Goal: Task Accomplishment & Management: Use online tool/utility

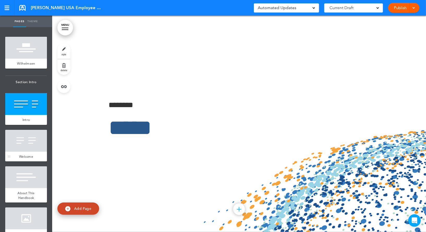
click at [25, 139] on div at bounding box center [26, 141] width 42 height 22
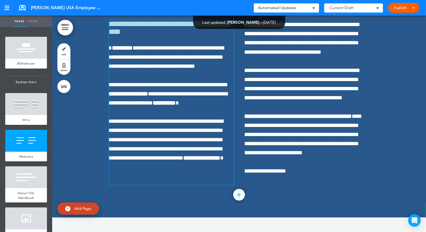
scroll to position [476, 0]
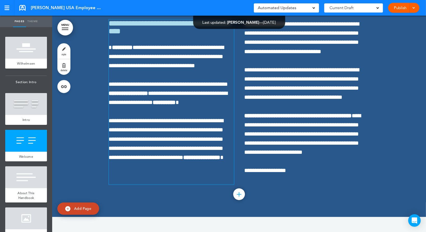
click at [174, 153] on span "**********" at bounding box center [166, 139] width 115 height 42
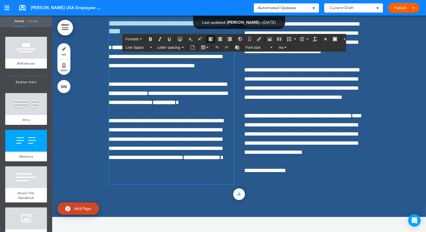
click at [188, 160] on span "**********" at bounding box center [166, 139] width 115 height 42
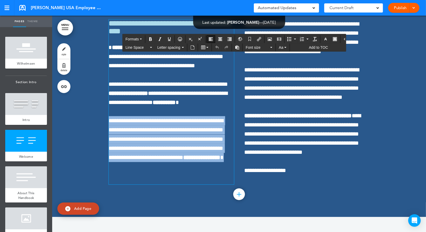
click at [211, 160] on span "**********" at bounding box center [166, 139] width 115 height 42
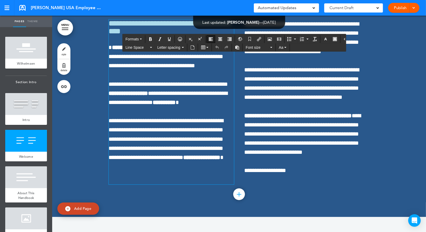
click at [194, 162] on p "**********" at bounding box center [171, 139] width 125 height 46
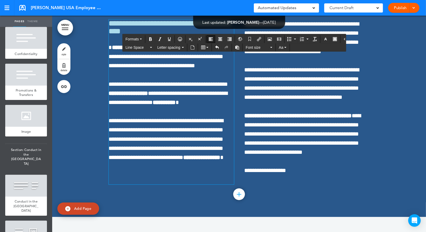
scroll to position [601, 0]
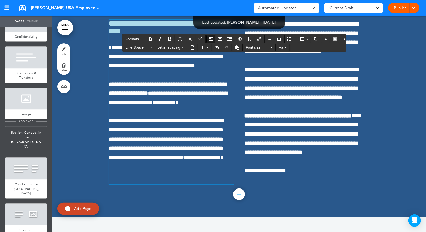
click at [23, 120] on span "add page" at bounding box center [26, 121] width 20 height 3
type input "********"
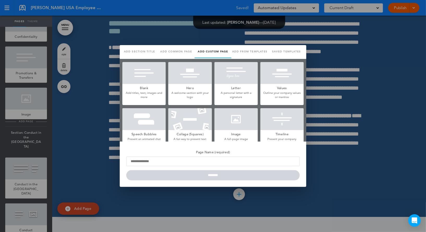
scroll to position [0, 0]
click at [139, 82] on div at bounding box center [143, 73] width 43 height 22
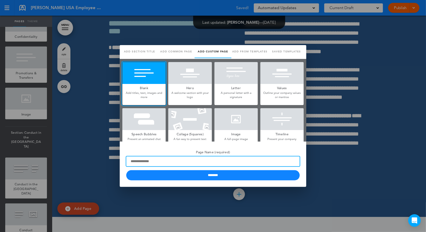
click at [142, 163] on input "Page Name (required)" at bounding box center [212, 161] width 173 height 10
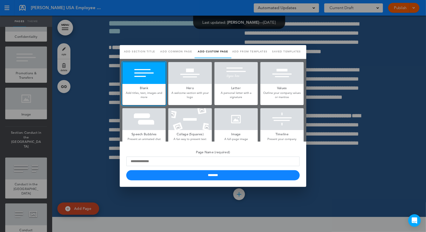
click at [91, 129] on div at bounding box center [213, 116] width 426 height 232
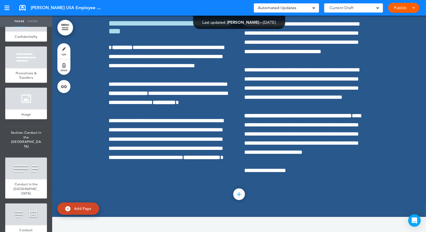
click at [76, 209] on span "Add Page" at bounding box center [82, 208] width 17 height 5
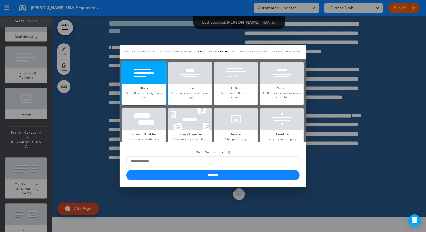
click at [90, 139] on div at bounding box center [213, 116] width 426 height 232
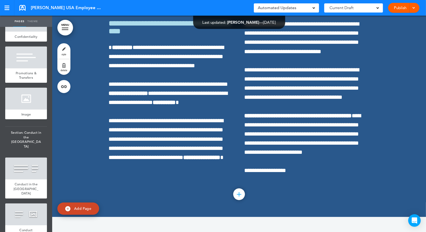
click at [65, 24] on link "MENU" at bounding box center [65, 28] width 16 height 16
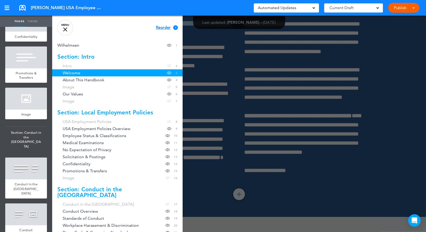
click at [67, 31] on link "MENU" at bounding box center [65, 28] width 16 height 16
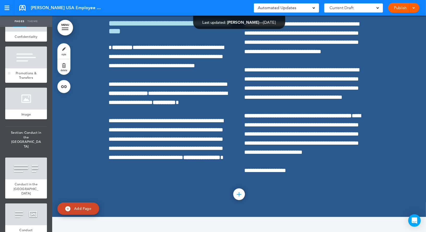
click at [29, 62] on div at bounding box center [26, 58] width 42 height 22
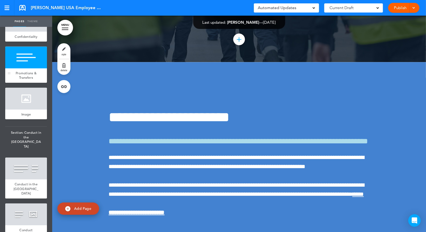
scroll to position [3290, 0]
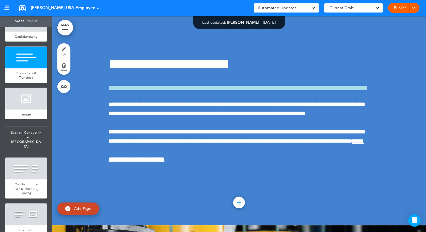
click at [64, 50] on link "style" at bounding box center [63, 51] width 13 height 16
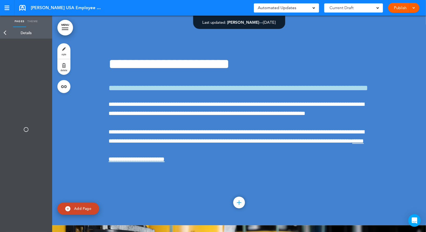
type input "**********"
click at [14, 48] on div "Page Title" at bounding box center [26, 48] width 47 height 15
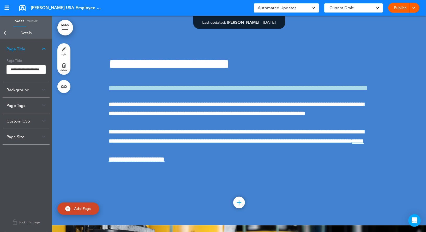
click at [8, 30] on link "Back" at bounding box center [5, 32] width 10 height 11
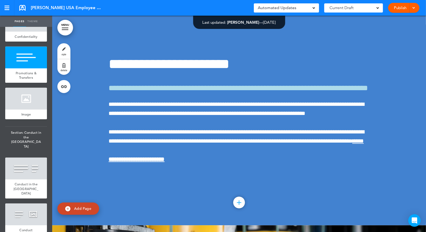
click at [65, 51] on link "style" at bounding box center [63, 51] width 13 height 16
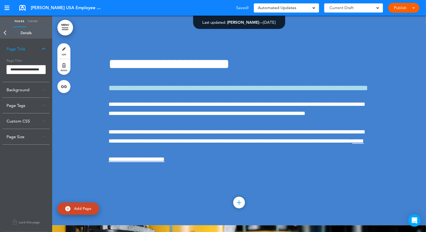
click at [17, 90] on div "Background" at bounding box center [26, 89] width 47 height 15
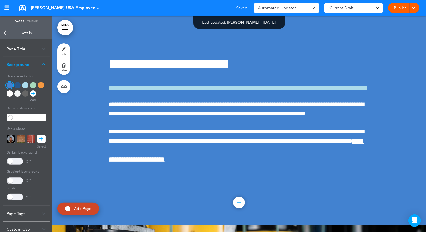
click at [25, 67] on div "Background" at bounding box center [26, 64] width 47 height 15
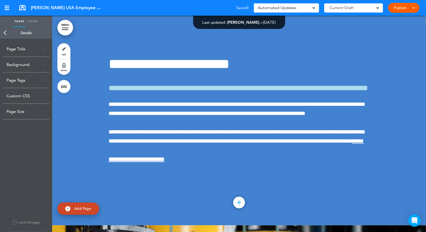
click at [25, 67] on div "Background" at bounding box center [26, 64] width 47 height 15
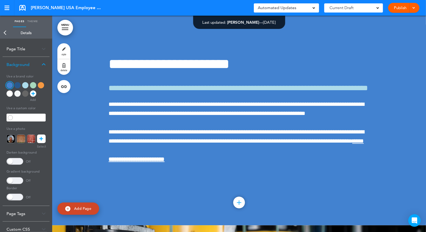
click at [29, 65] on div "Background" at bounding box center [26, 64] width 47 height 15
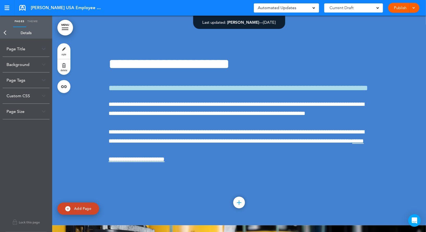
click at [26, 80] on div "Page Tags" at bounding box center [26, 79] width 47 height 15
click at [64, 29] on div at bounding box center [65, 29] width 7 height 1
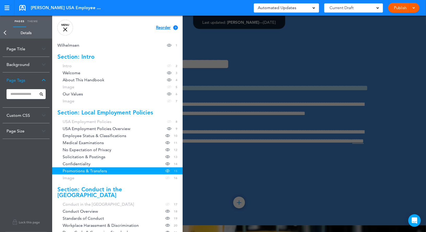
click at [69, 29] on link "MENU" at bounding box center [65, 28] width 16 height 16
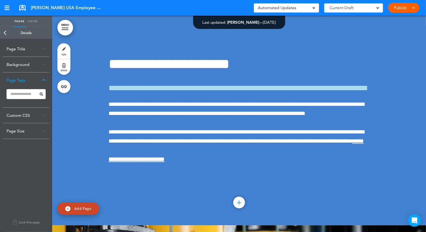
click at [26, 118] on div "Custom CSS" at bounding box center [26, 115] width 47 height 15
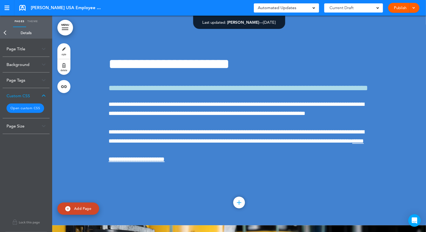
click at [17, 125] on div "Page Size" at bounding box center [26, 125] width 47 height 15
click at [25, 130] on label "Fit-content" at bounding box center [27, 130] width 31 height 4
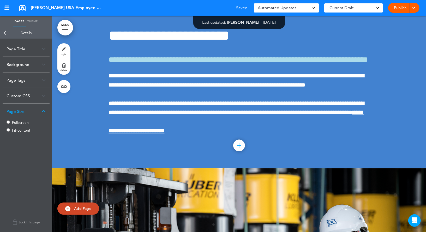
click at [25, 122] on label "Fullscreen" at bounding box center [27, 123] width 31 height 4
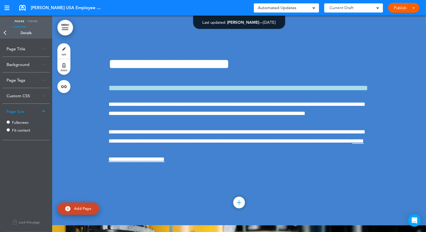
click at [6, 33] on link "Back" at bounding box center [5, 32] width 10 height 11
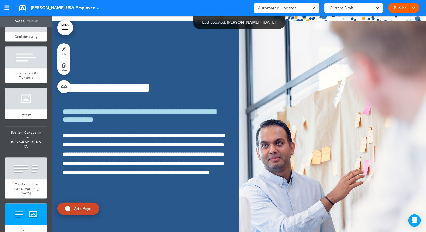
scroll to position [3990, 0]
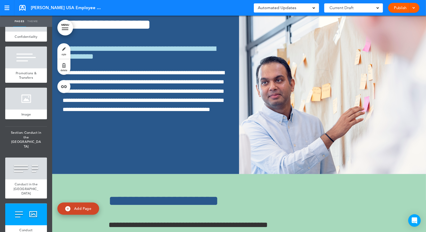
click at [397, 11] on link "Publish" at bounding box center [400, 8] width 16 height 10
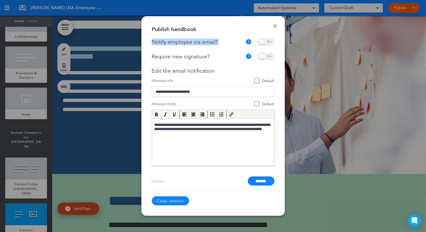
drag, startPoint x: 150, startPoint y: 41, endPoint x: 219, endPoint y: 43, distance: 69.1
click at [219, 43] on div "Done Publish handbook Notify employee via email? If this handbook is ready to v…" at bounding box center [212, 116] width 143 height 200
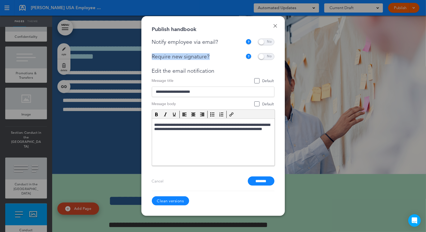
drag, startPoint x: 146, startPoint y: 56, endPoint x: 216, endPoint y: 57, distance: 69.3
click at [216, 57] on div "Done Publish handbook Notify employee via email? If this handbook is ready to v…" at bounding box center [212, 116] width 143 height 200
click at [160, 72] on div "Edit the email notification" at bounding box center [213, 71] width 122 height 7
click at [257, 83] on span "Default" at bounding box center [263, 80] width 19 height 5
type input "**********"
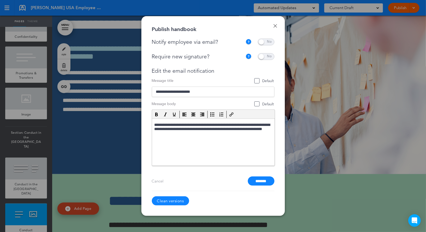
click at [224, 89] on input "**********" at bounding box center [213, 92] width 122 height 10
click at [276, 26] on link "Done" at bounding box center [275, 26] width 4 height 4
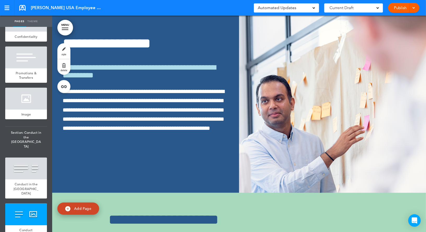
scroll to position [3972, 0]
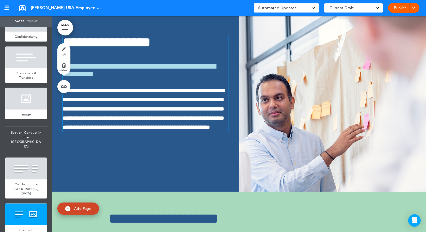
click at [169, 128] on span "**********" at bounding box center [144, 109] width 162 height 42
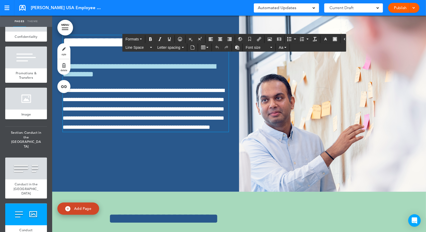
click at [174, 103] on span "**********" at bounding box center [144, 109] width 162 height 42
click at [180, 132] on p "**********" at bounding box center [146, 109] width 166 height 46
click at [216, 46] on icon "Undo" at bounding box center [217, 47] width 4 height 4
click at [188, 127] on span "**********" at bounding box center [144, 109] width 162 height 42
click at [195, 151] on div "**********" at bounding box center [145, 84] width 187 height 136
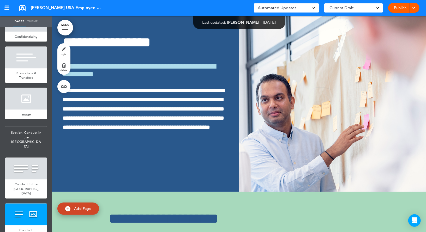
click at [187, 143] on div "**********" at bounding box center [145, 84] width 187 height 136
click at [183, 132] on p "**********" at bounding box center [146, 109] width 166 height 46
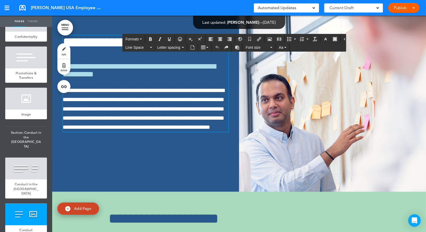
click at [190, 166] on div "**********" at bounding box center [238, 84] width 373 height 216
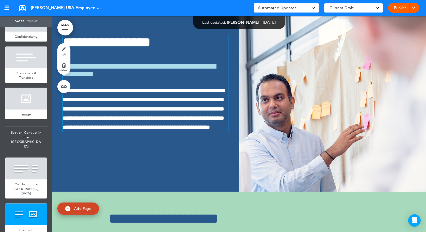
click at [184, 132] on p "**********" at bounding box center [146, 109] width 166 height 46
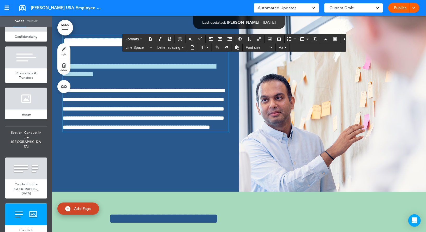
click at [145, 99] on span "**********" at bounding box center [144, 109] width 162 height 42
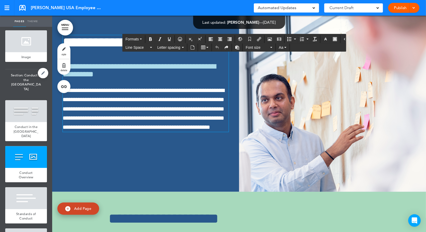
scroll to position [663, 0]
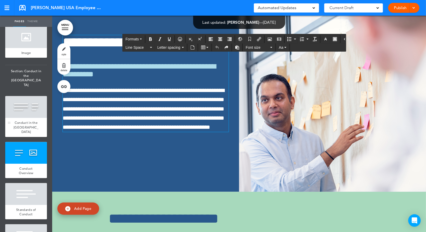
click at [27, 101] on div at bounding box center [26, 107] width 42 height 22
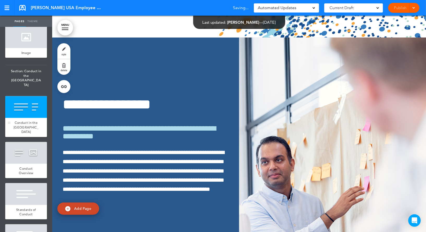
scroll to position [3723, 0]
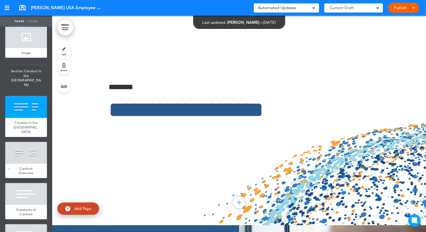
click at [26, 142] on div at bounding box center [26, 153] width 42 height 22
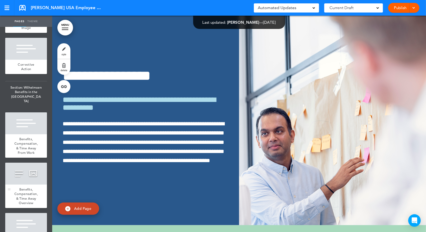
scroll to position [1138, 0]
click at [29, 112] on div at bounding box center [26, 123] width 42 height 22
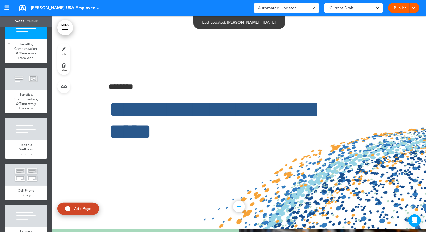
scroll to position [1239, 0]
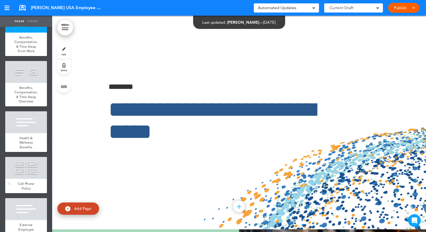
click at [31, 157] on div at bounding box center [26, 168] width 42 height 22
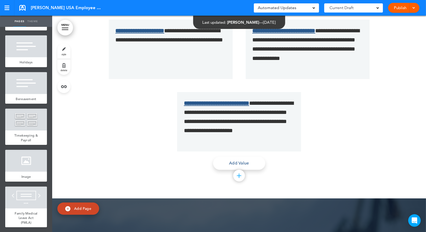
scroll to position [7337, 0]
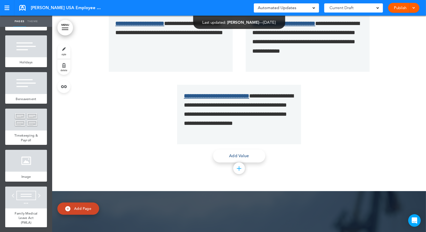
click at [236, 169] on div at bounding box center [239, 168] width 12 height 12
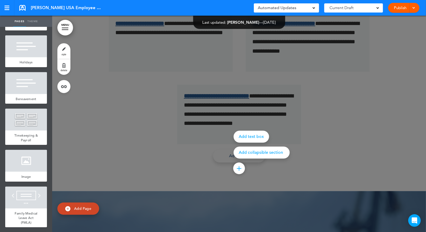
click at [299, 145] on div at bounding box center [265, 116] width 426 height 232
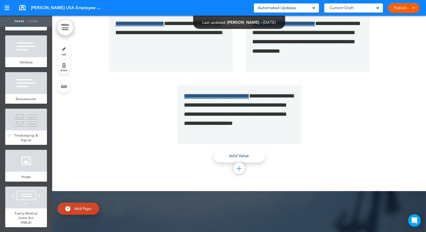
click at [40, 109] on div at bounding box center [26, 120] width 42 height 22
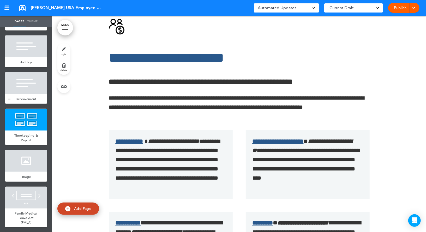
click at [30, 72] on div at bounding box center [26, 83] width 42 height 22
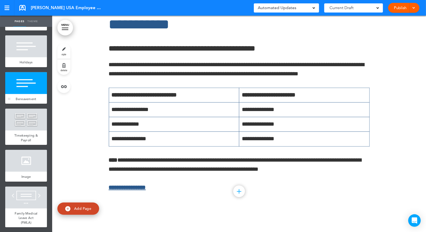
scroll to position [8489, 0]
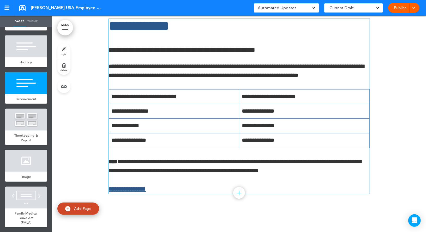
click at [298, 176] on p "**********" at bounding box center [239, 162] width 261 height 28
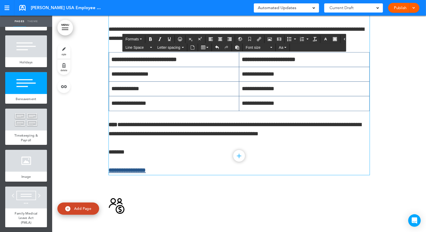
scroll to position [8526, 0]
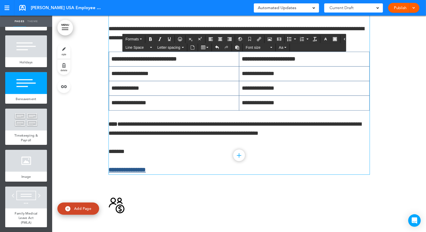
click at [123, 156] on p "*******" at bounding box center [239, 151] width 261 height 9
click at [257, 40] on icon "Insert/edit airmason link" at bounding box center [259, 39] width 4 height 4
type input "*******"
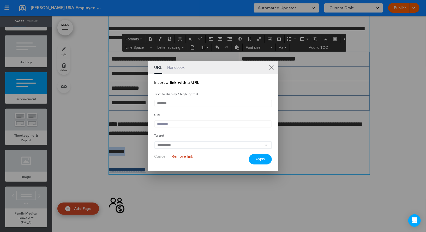
click at [175, 67] on link "Handbook" at bounding box center [175, 67] width 17 height 13
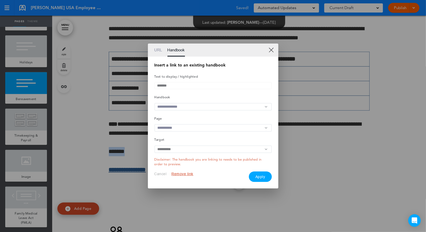
click at [158, 85] on input "*******" at bounding box center [212, 85] width 117 height 7
click at [176, 104] on input "text" at bounding box center [212, 107] width 117 height 8
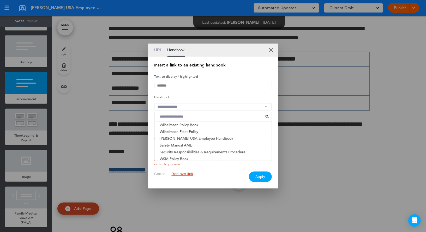
click at [175, 116] on input at bounding box center [211, 116] width 108 height 7
type input "****"
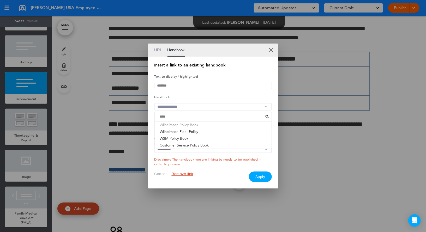
click at [193, 127] on li "Wilhelmsen Policy Book" at bounding box center [213, 124] width 117 height 7
click at [177, 130] on input "text" at bounding box center [212, 128] width 117 height 8
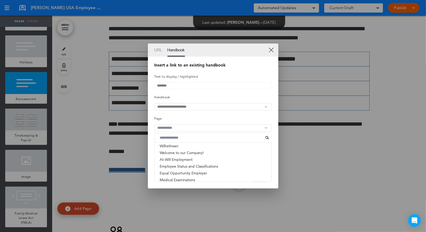
click at [173, 138] on input at bounding box center [211, 137] width 108 height 7
click at [167, 148] on li "Wilhelmsen" at bounding box center [213, 146] width 117 height 7
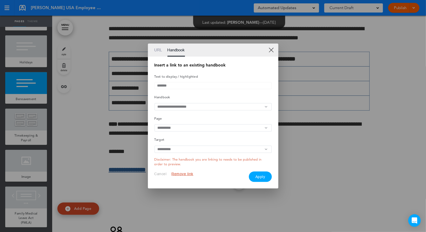
click at [261, 179] on button "Apply" at bounding box center [260, 176] width 23 height 10
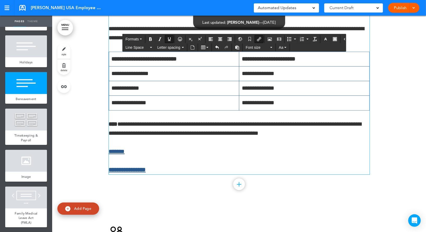
click at [148, 156] on p "*******" at bounding box center [239, 151] width 261 height 9
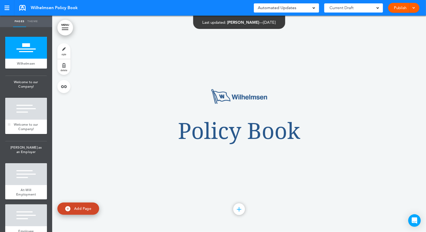
click at [35, 118] on div at bounding box center [26, 109] width 42 height 22
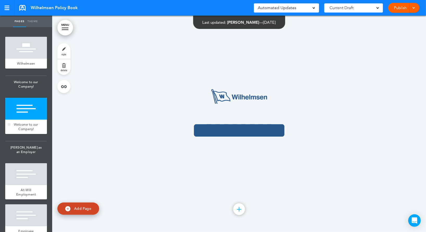
scroll to position [216, 0]
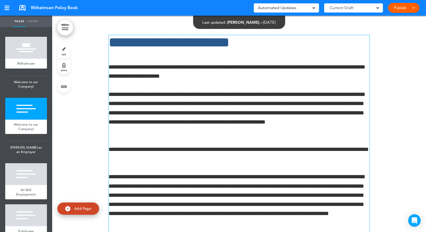
click at [173, 80] on p "**********" at bounding box center [239, 72] width 261 height 18
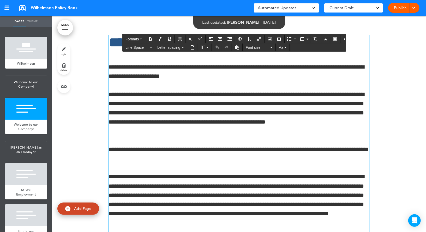
click at [212, 93] on p "**********" at bounding box center [239, 113] width 261 height 46
click at [33, 182] on div at bounding box center [26, 174] width 42 height 22
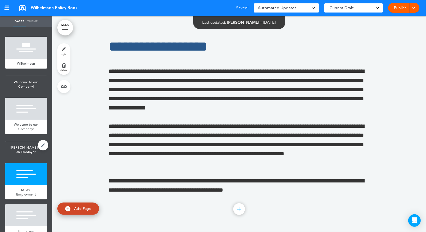
scroll to position [45, 0]
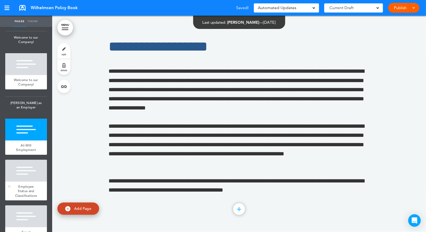
click at [29, 171] on div at bounding box center [26, 171] width 42 height 22
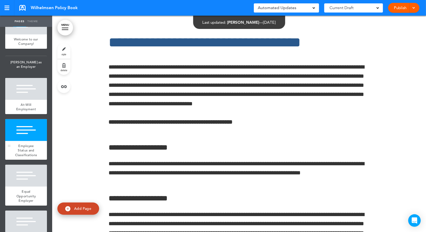
scroll to position [85, 0]
click at [29, 171] on div at bounding box center [26, 175] width 42 height 22
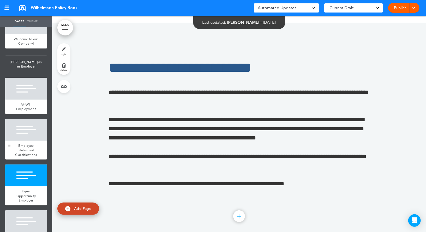
scroll to position [1495, 0]
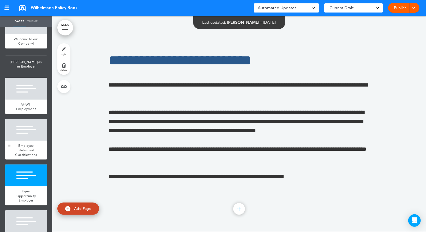
click at [36, 136] on div at bounding box center [26, 130] width 42 height 22
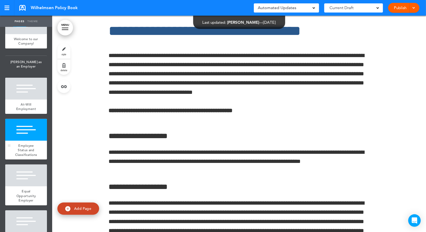
scroll to position [704, 0]
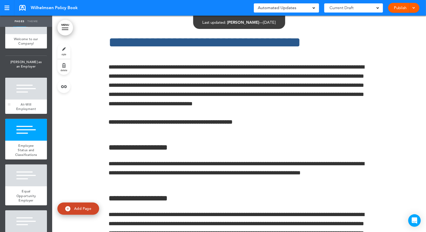
click at [24, 99] on div at bounding box center [26, 89] width 42 height 22
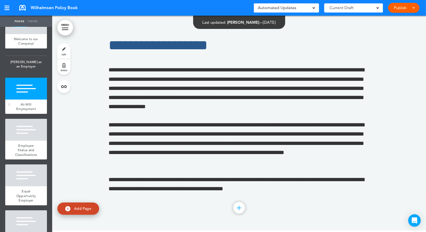
scroll to position [488, 0]
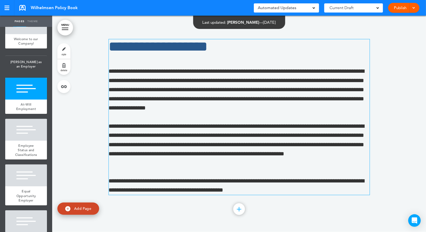
click at [177, 101] on p "**********" at bounding box center [239, 90] width 261 height 46
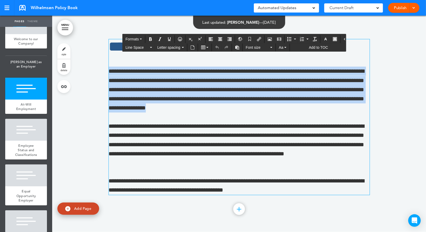
click at [238, 144] on p "**********" at bounding box center [239, 145] width 261 height 46
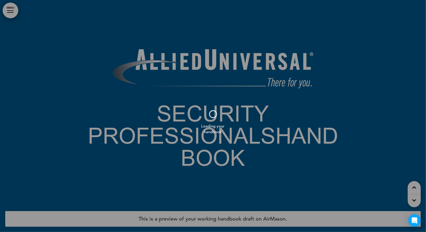
scroll to position [51910, 0]
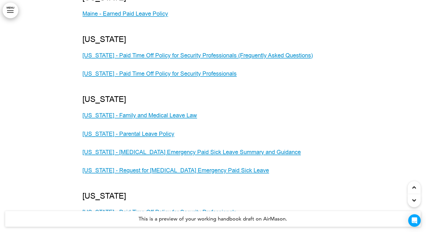
click at [117, 18] on span "﻿Maine - Earned Paid Leave Policy" at bounding box center [125, 14] width 85 height 8
click at [156, 18] on span "﻿Maine - Earned Paid Leave Policy" at bounding box center [125, 14] width 85 height 8
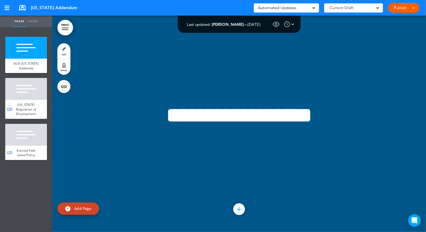
click at [34, 104] on div "Maine Regulation of Employment" at bounding box center [26, 109] width 42 height 19
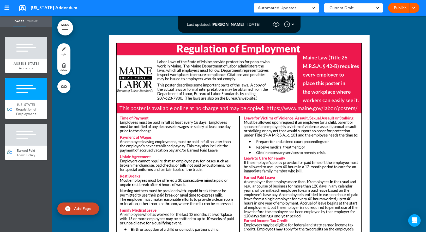
click at [29, 134] on div at bounding box center [26, 135] width 42 height 22
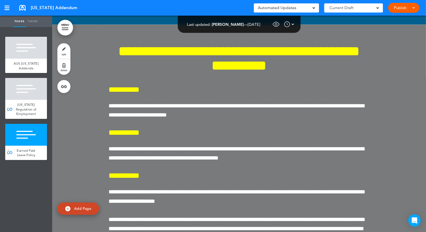
scroll to position [609, 0]
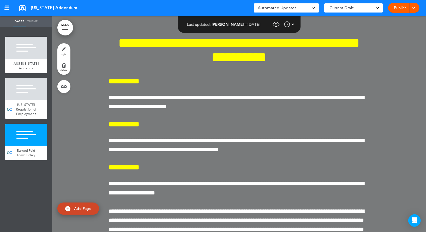
click at [404, 9] on link "Publish" at bounding box center [400, 8] width 16 height 10
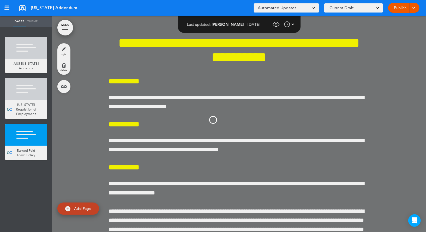
scroll to position [0, 0]
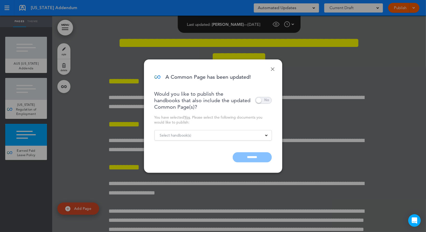
click at [262, 98] on span at bounding box center [263, 100] width 17 height 7
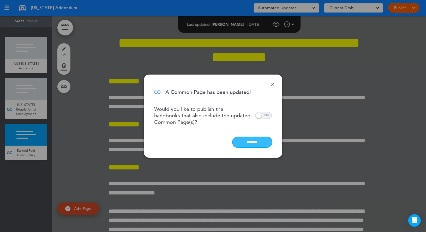
click at [250, 145] on input "********" at bounding box center [251, 142] width 39 height 10
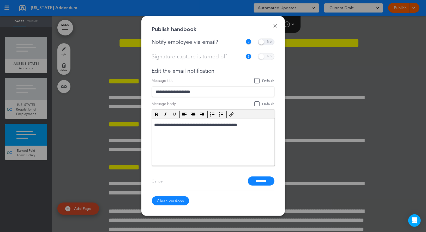
click at [264, 41] on span at bounding box center [265, 42] width 17 height 7
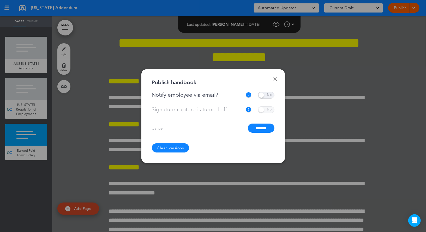
click at [256, 128] on input "*******" at bounding box center [261, 128] width 27 height 9
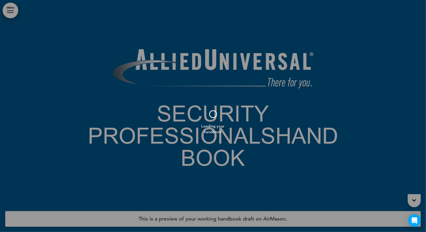
scroll to position [51910, 0]
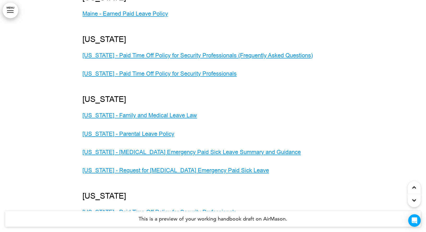
click at [138, 18] on span "﻿[US_STATE] - Earned Paid Leave Policy" at bounding box center [125, 14] width 85 height 8
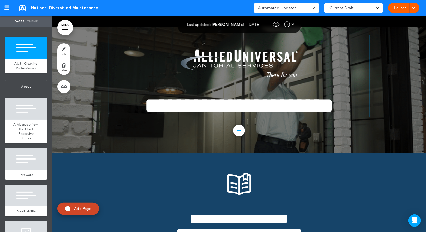
click at [245, 58] on img at bounding box center [238, 64] width 117 height 29
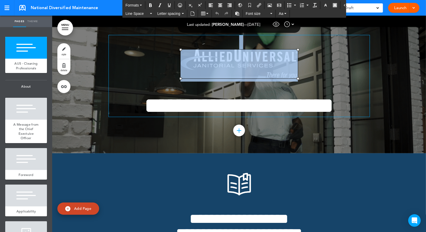
click at [176, 49] on h1 at bounding box center [239, 58] width 261 height 46
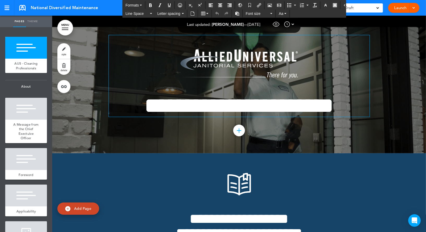
click at [318, 61] on h1 at bounding box center [239, 58] width 261 height 46
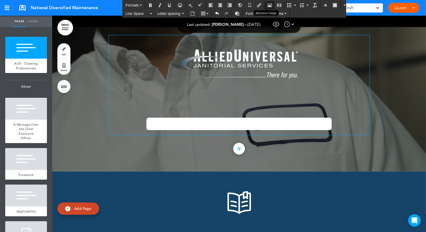
click at [270, 3] on button "Airmason image" at bounding box center [269, 5] width 8 height 7
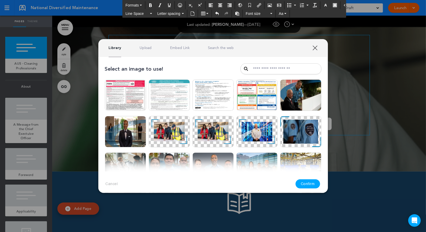
click at [144, 51] on div "Library Upload Embed Link Search the web" at bounding box center [212, 48] width 229 height 18
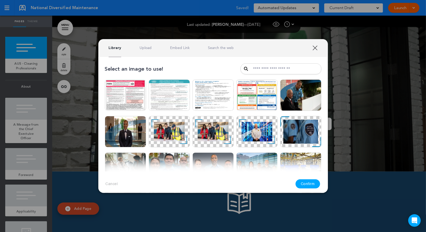
click at [147, 48] on link "Upload" at bounding box center [145, 47] width 12 height 5
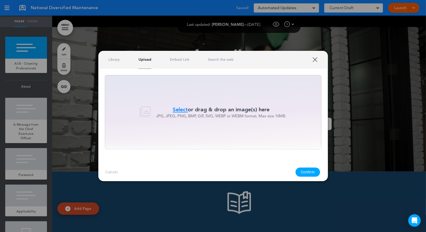
click at [183, 97] on div "Select or drag & drop an image(s) here JPG, JPEG, PNG, BMP, GIF, SVG, WEBP or W…" at bounding box center [213, 112] width 216 height 74
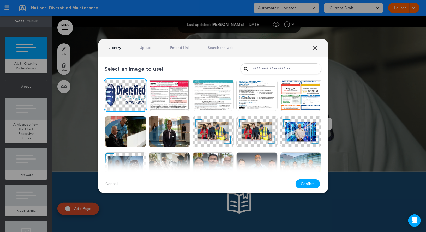
click at [303, 183] on button "Confirm" at bounding box center [307, 183] width 24 height 9
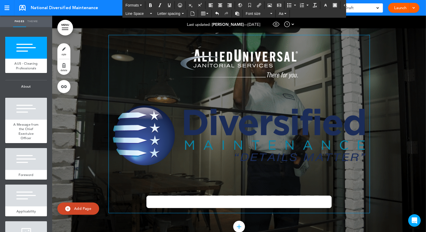
click at [264, 67] on img at bounding box center [238, 64] width 117 height 29
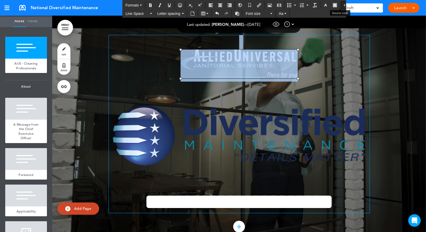
click at [343, 4] on icon "Source code" at bounding box center [345, 5] width 4 height 4
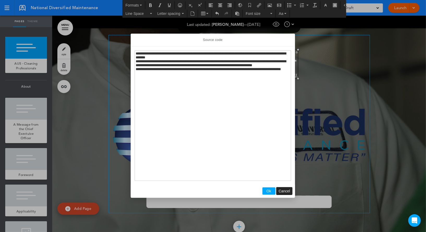
click at [281, 192] on span "Cancel" at bounding box center [283, 191] width 11 height 4
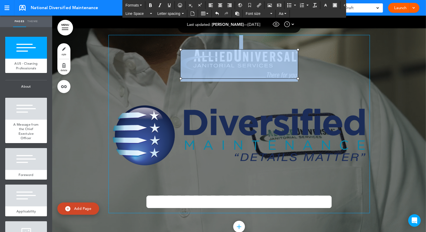
click at [265, 70] on img at bounding box center [238, 64] width 117 height 29
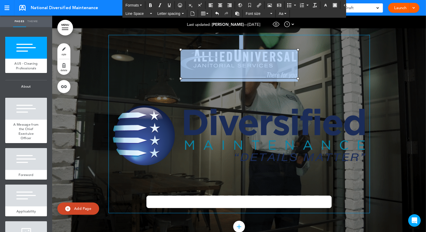
click at [236, 130] on img at bounding box center [239, 137] width 261 height 84
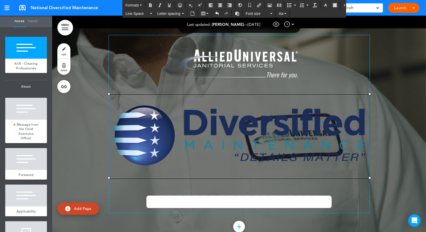
click at [237, 69] on img at bounding box center [238, 64] width 117 height 29
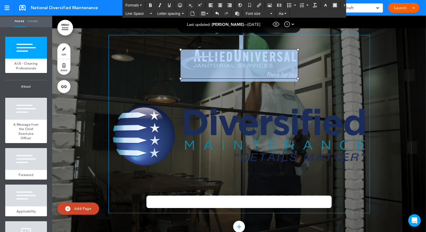
click at [254, 128] on img at bounding box center [239, 137] width 261 height 84
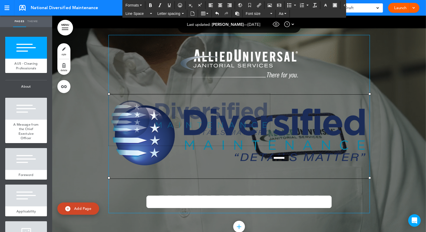
drag, startPoint x: 369, startPoint y: 177, endPoint x: 246, endPoint y: 147, distance: 126.3
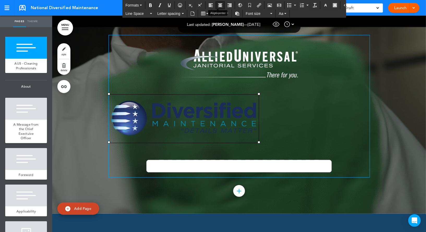
click at [218, 3] on icon "Align center" at bounding box center [220, 5] width 4 height 4
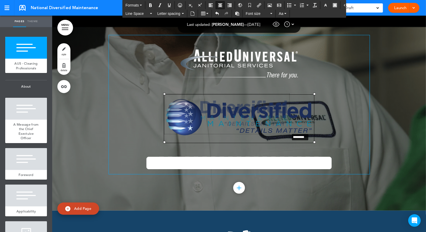
drag, startPoint x: 313, startPoint y: 141, endPoint x: 282, endPoint y: 129, distance: 33.2
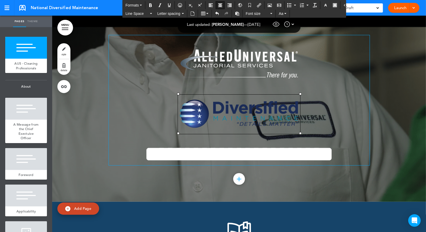
click at [279, 65] on img at bounding box center [238, 64] width 117 height 29
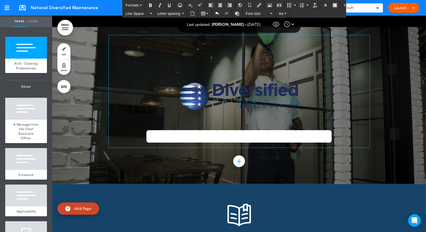
click at [203, 98] on img at bounding box center [239, 96] width 122 height 39
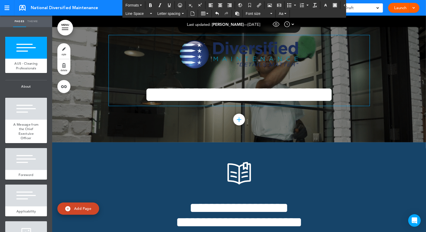
click at [65, 50] on link "style" at bounding box center [63, 51] width 13 height 16
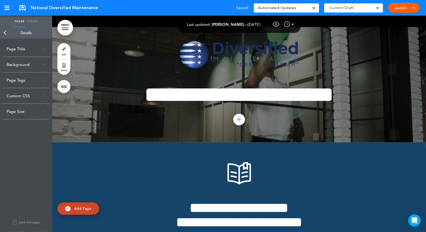
click at [22, 54] on div "Page Title" at bounding box center [26, 48] width 47 height 15
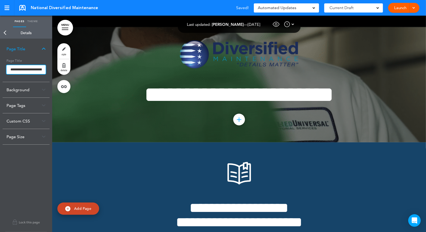
scroll to position [0, 13]
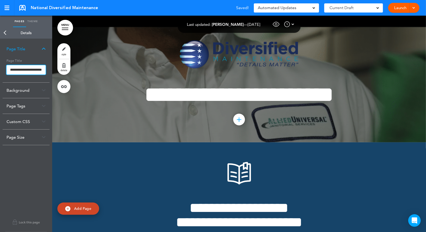
drag, startPoint x: 21, startPoint y: 69, endPoint x: 52, endPoint y: 69, distance: 31.0
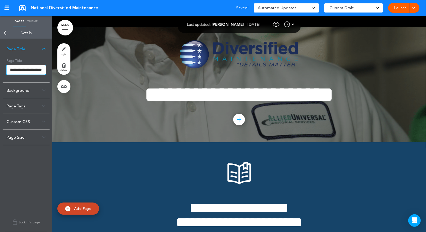
click at [52, 69] on div "**********" at bounding box center [26, 135] width 52 height 193
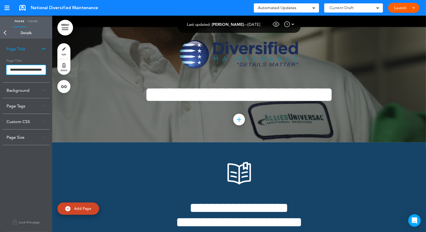
paste input "*"
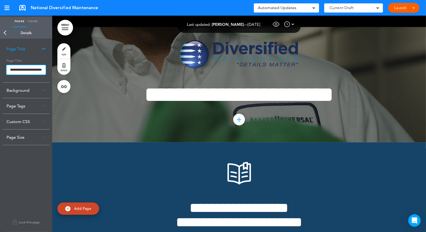
scroll to position [0, 15]
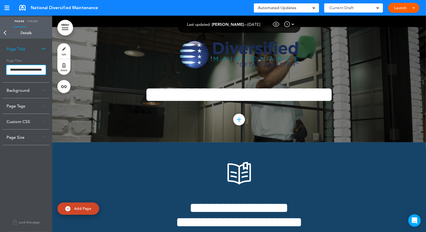
click at [33, 66] on input "**********" at bounding box center [26, 69] width 39 height 9
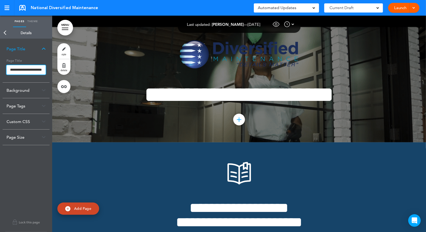
click at [33, 70] on input "**********" at bounding box center [26, 69] width 39 height 9
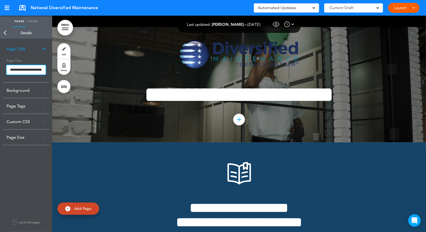
paste input "text"
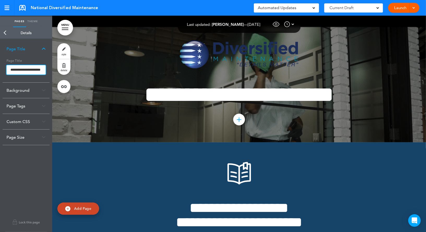
scroll to position [0, 6]
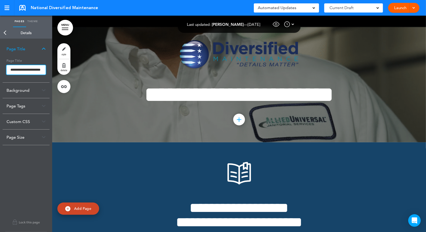
type input "**********"
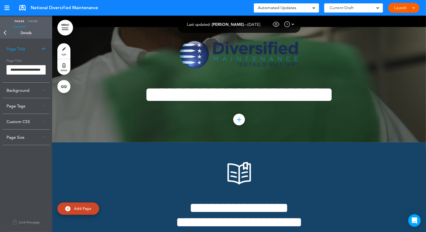
click at [32, 62] on body "This handbook Preview Settings Signatures Collaborators Your Handbooks AUS SP -…" at bounding box center [213, 116] width 426 height 232
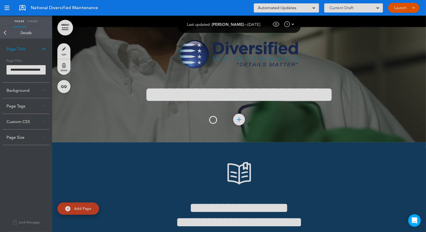
scroll to position [0, 0]
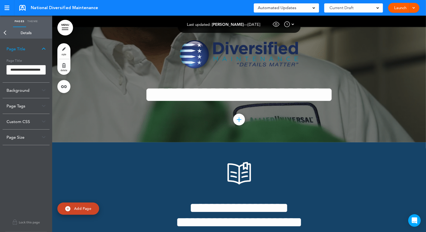
click at [7, 34] on link "Back" at bounding box center [5, 32] width 10 height 11
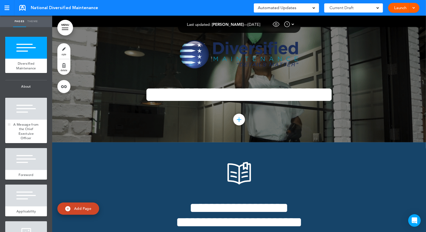
click at [24, 109] on div at bounding box center [26, 109] width 42 height 22
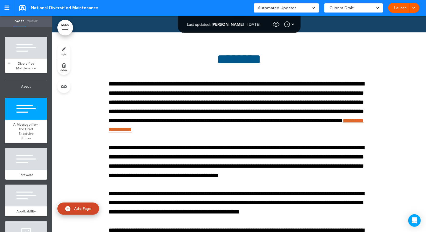
click at [40, 44] on div at bounding box center [26, 48] width 42 height 22
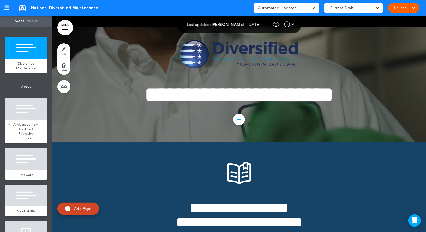
click at [32, 107] on div at bounding box center [26, 109] width 42 height 22
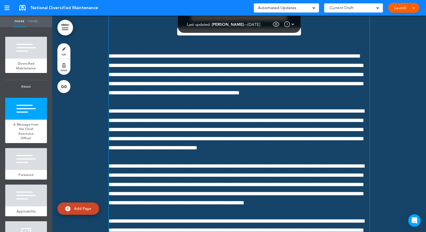
scroll to position [191, 0]
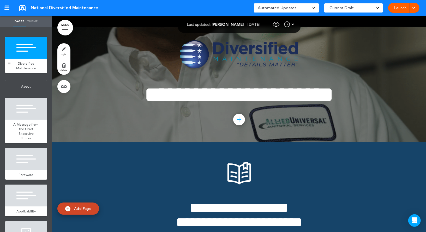
click at [30, 58] on div at bounding box center [26, 48] width 42 height 22
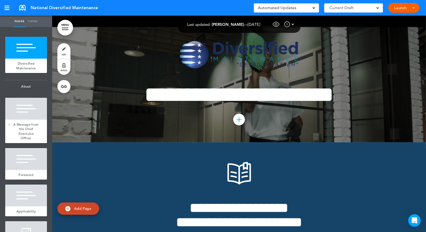
click at [28, 128] on span "A Message from the Chief Exectuive Officer" at bounding box center [25, 131] width 25 height 18
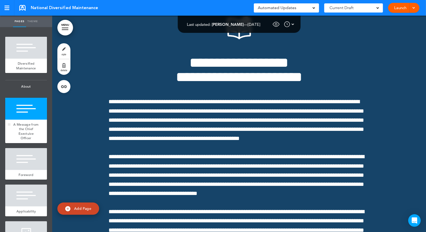
scroll to position [149, 0]
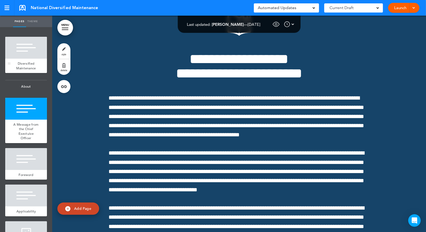
click at [32, 47] on div at bounding box center [26, 48] width 42 height 22
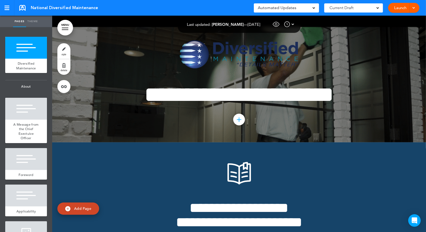
click at [77, 9] on span "National Diversified Maintenance" at bounding box center [64, 8] width 67 height 6
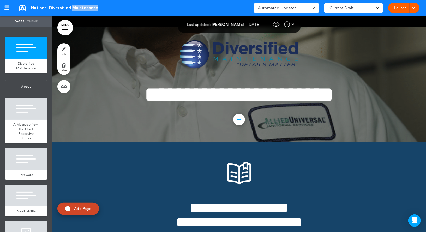
click at [77, 9] on span "National Diversified Maintenance" at bounding box center [64, 8] width 67 height 6
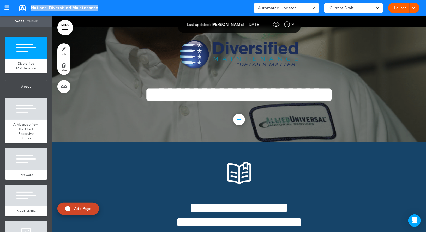
copy div "National Diversified Maintenance Saved!"
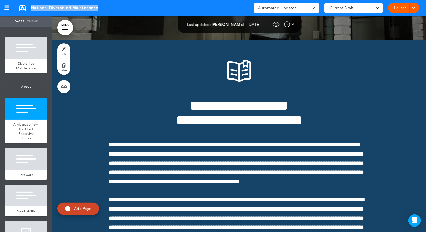
scroll to position [157, 0]
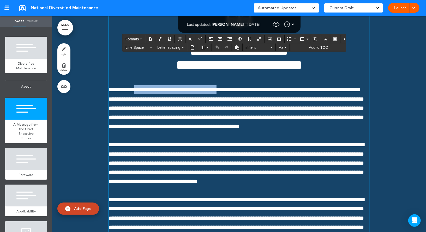
drag, startPoint x: 142, startPoint y: 111, endPoint x: 232, endPoint y: 109, distance: 91.0
click at [232, 93] on span "**********" at bounding box center [234, 90] width 251 height 6
click at [275, 93] on span "**********" at bounding box center [234, 90] width 251 height 6
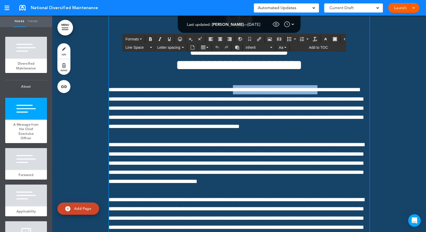
drag, startPoint x: 252, startPoint y: 109, endPoint x: 337, endPoint y: 110, distance: 85.5
click at [337, 93] on span "**********" at bounding box center [234, 90] width 251 height 6
copy span "**********"
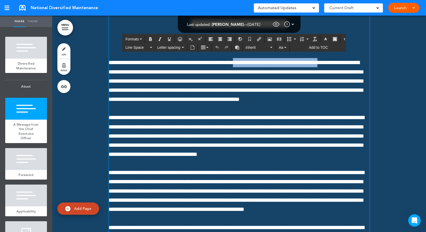
scroll to position [193, 0]
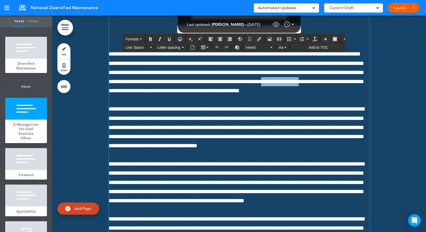
drag, startPoint x: 345, startPoint y: 103, endPoint x: 132, endPoint y: 112, distance: 212.8
click at [132, 94] on span "**********" at bounding box center [236, 76] width 255 height 33
copy span "**********"
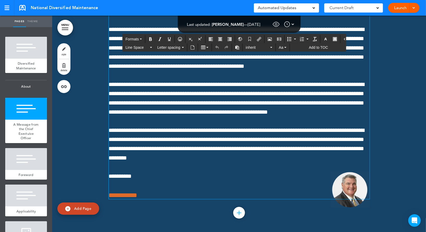
scroll to position [330, 0]
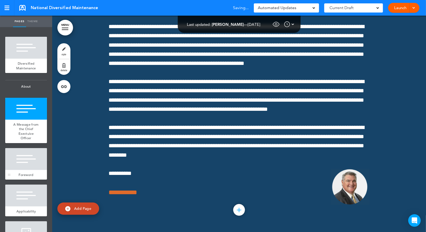
click at [32, 164] on div at bounding box center [26, 159] width 42 height 22
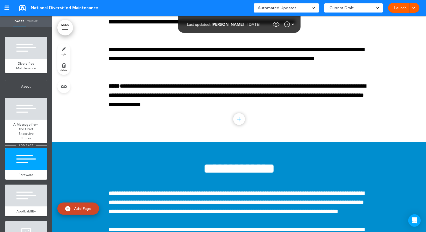
scroll to position [47, 0]
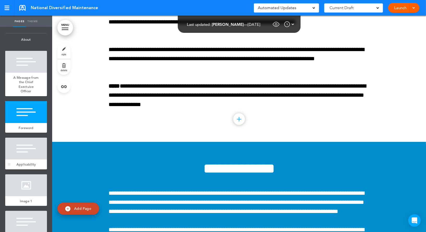
click at [32, 150] on div at bounding box center [26, 149] width 42 height 22
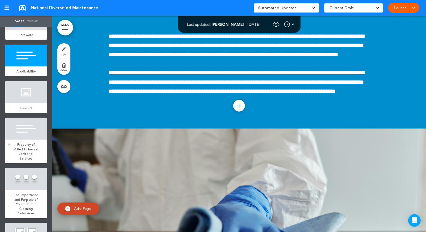
scroll to position [142, 0]
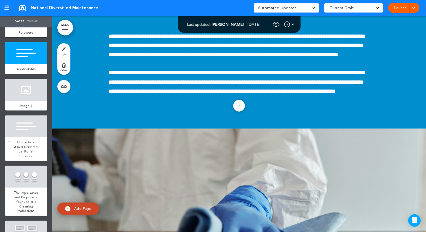
click at [32, 136] on div at bounding box center [26, 126] width 42 height 22
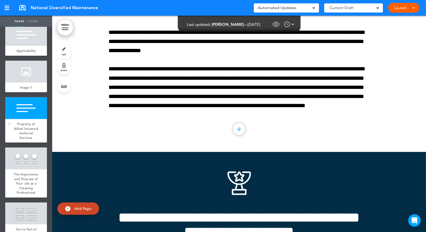
scroll to position [162, 0]
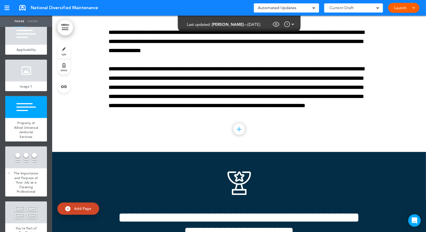
click at [26, 159] on div at bounding box center [26, 157] width 42 height 22
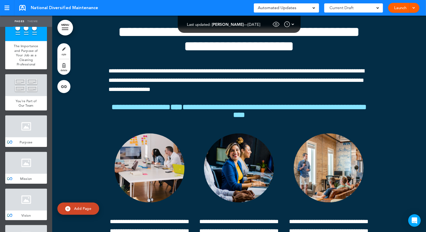
scroll to position [290, 0]
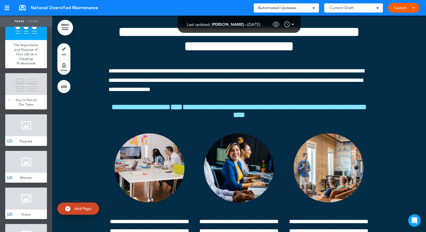
click at [29, 88] on div at bounding box center [26, 84] width 42 height 22
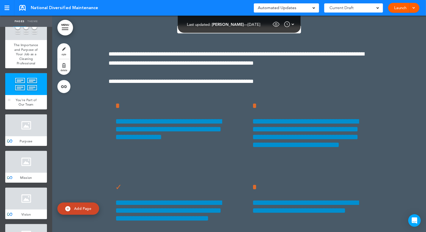
scroll to position [2029, 0]
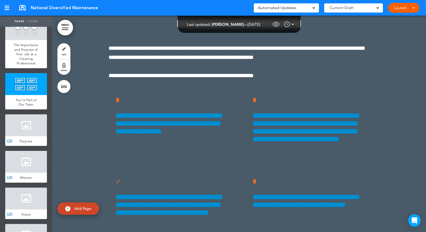
click at [0, 137] on ul "add page Diversified Maintenance add page About add page A Message from the Chi…" at bounding box center [26, 129] width 52 height 205
click at [29, 125] on div at bounding box center [26, 125] width 42 height 22
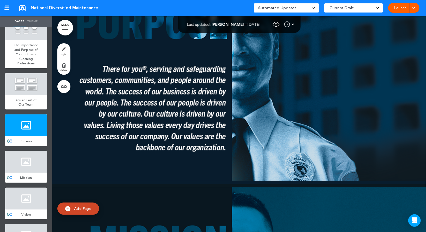
scroll to position [2428, 0]
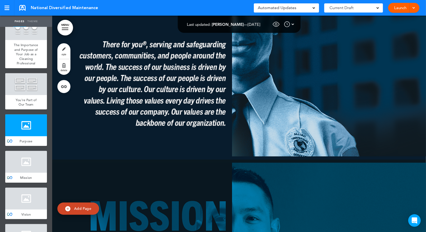
click at [25, 181] on div "Mission" at bounding box center [26, 178] width 42 height 10
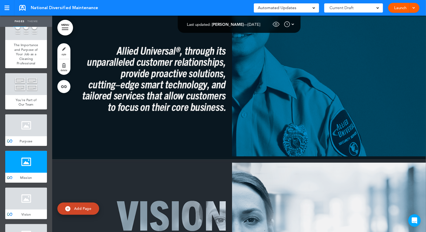
scroll to position [327, 0]
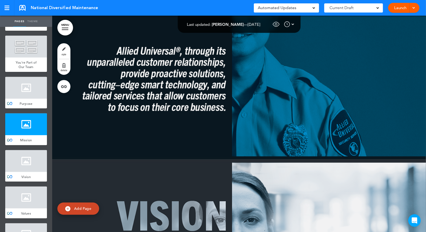
click at [26, 169] on div at bounding box center [26, 161] width 42 height 22
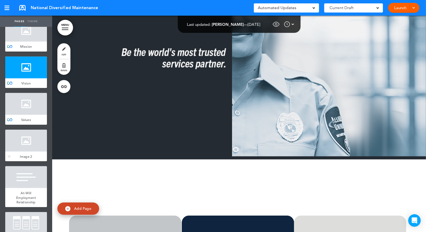
scroll to position [426, 0]
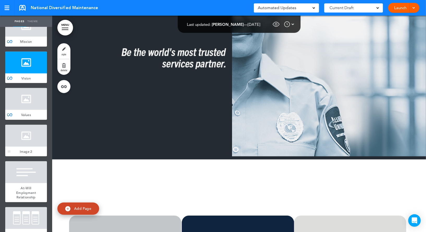
click at [28, 143] on div at bounding box center [26, 136] width 42 height 22
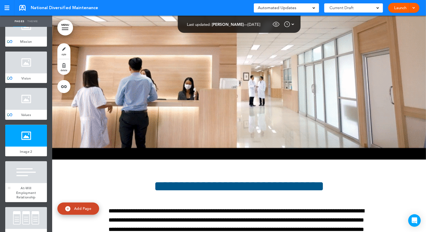
click at [24, 173] on div at bounding box center [26, 172] width 42 height 22
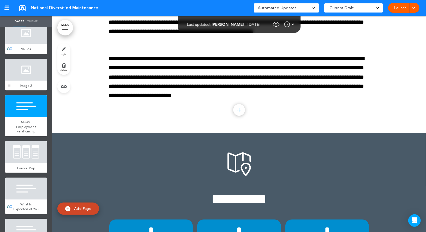
scroll to position [536, 0]
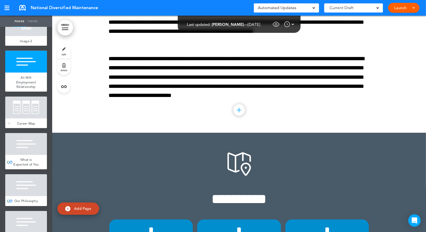
click at [32, 109] on div at bounding box center [26, 108] width 42 height 22
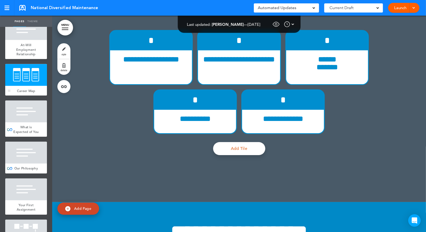
scroll to position [569, 0]
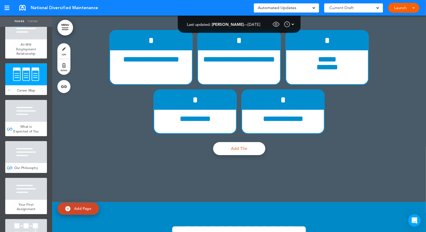
click at [32, 109] on div at bounding box center [26, 111] width 42 height 22
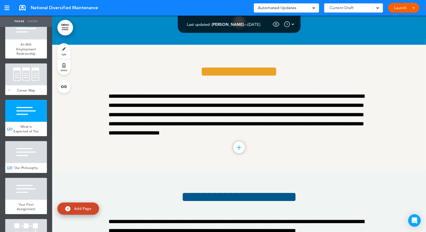
scroll to position [609, 0]
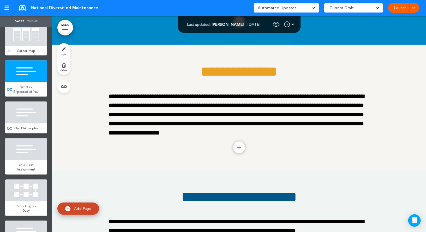
click at [32, 109] on div at bounding box center [26, 113] width 42 height 22
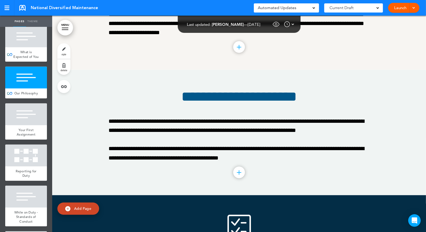
scroll to position [651, 0]
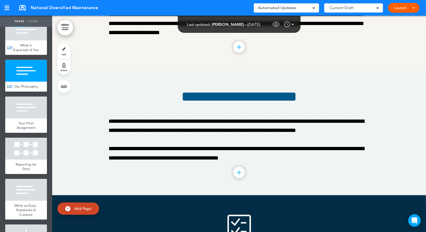
click at [32, 109] on div at bounding box center [26, 108] width 42 height 22
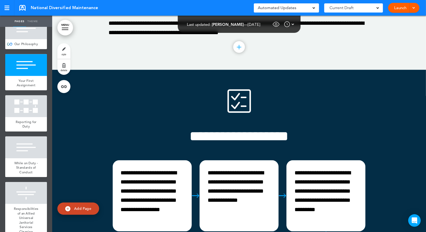
scroll to position [694, 0]
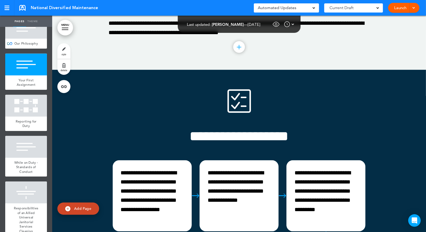
click at [32, 109] on div at bounding box center [26, 106] width 42 height 22
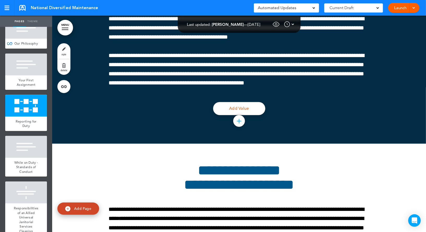
scroll to position [4491, 0]
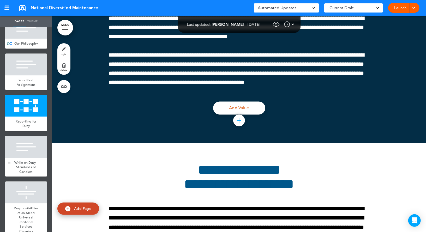
click at [16, 150] on div at bounding box center [26, 147] width 42 height 22
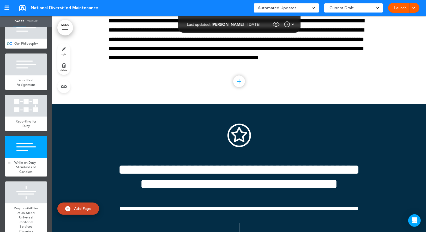
scroll to position [4689, 0]
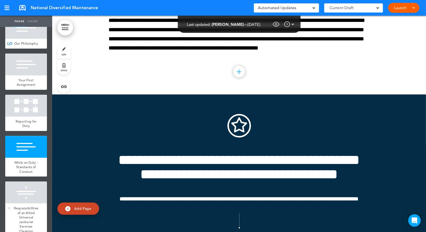
click at [25, 196] on div at bounding box center [26, 192] width 42 height 22
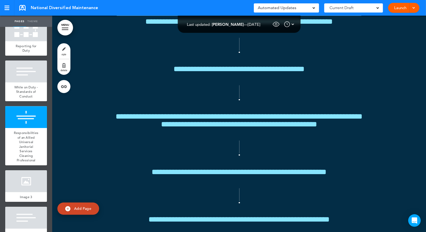
scroll to position [5021, 0]
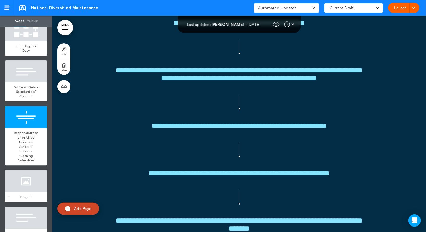
click at [35, 176] on div at bounding box center [26, 181] width 42 height 22
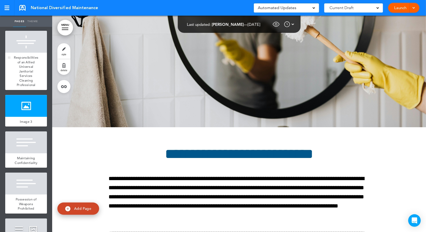
scroll to position [891, 0]
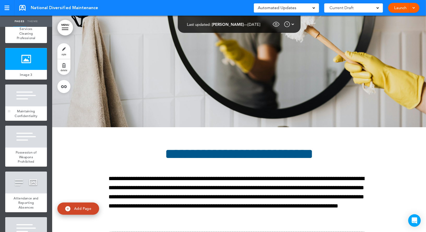
click at [31, 104] on div at bounding box center [26, 95] width 42 height 22
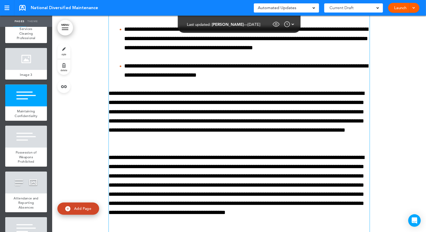
scroll to position [6158, 0]
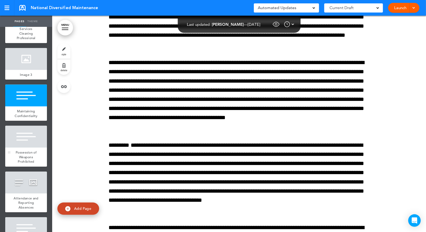
click at [40, 145] on div at bounding box center [26, 137] width 42 height 22
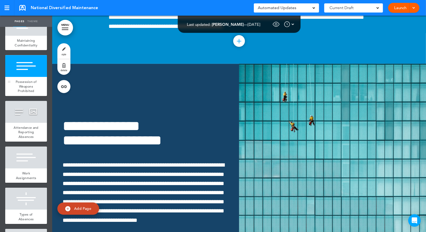
scroll to position [964, 0]
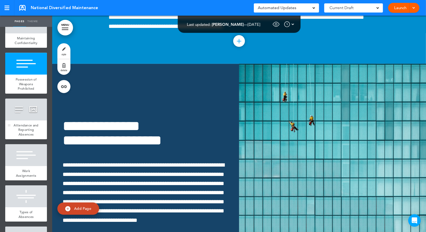
click at [31, 120] on div at bounding box center [26, 110] width 42 height 22
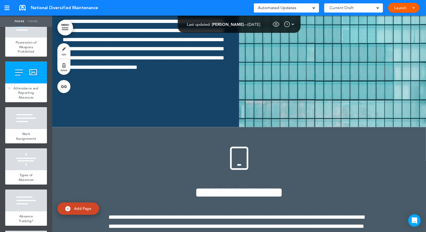
scroll to position [1002, 0]
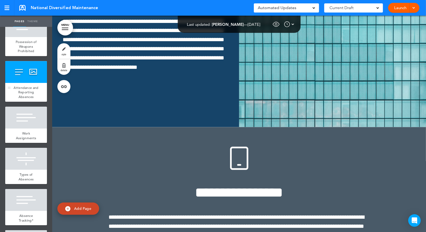
click at [31, 120] on div at bounding box center [26, 118] width 42 height 22
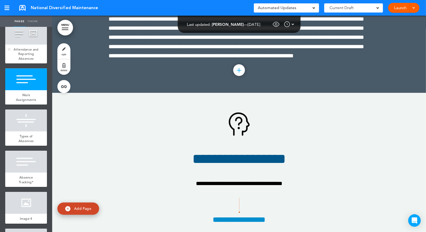
scroll to position [1041, 0]
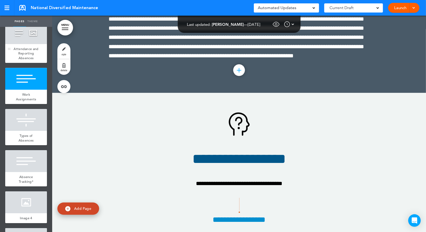
click at [31, 120] on div at bounding box center [26, 120] width 42 height 22
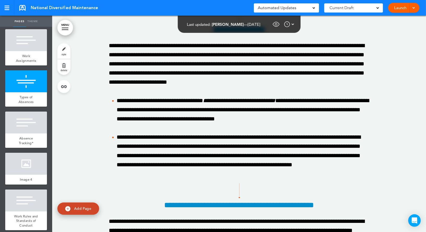
scroll to position [1081, 0]
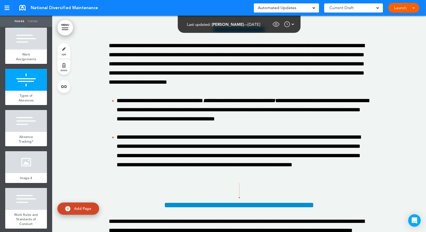
click at [31, 120] on div at bounding box center [26, 121] width 42 height 22
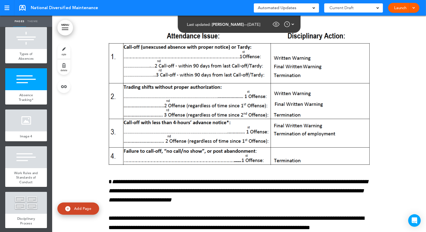
scroll to position [1124, 0]
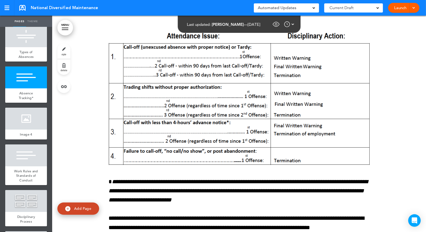
click at [31, 120] on div at bounding box center [26, 119] width 42 height 22
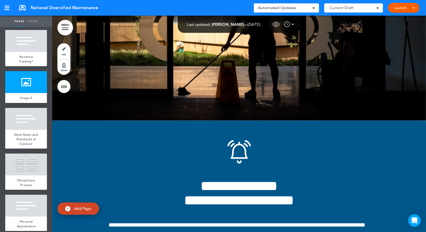
scroll to position [1163, 0]
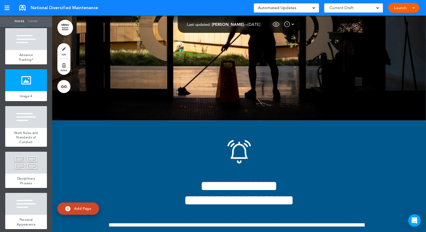
click at [31, 120] on div at bounding box center [26, 117] width 42 height 22
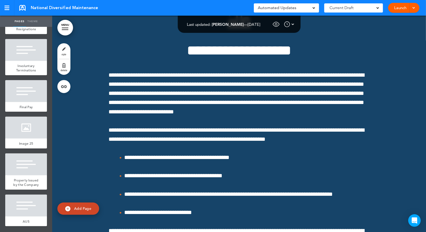
scroll to position [25167, 0]
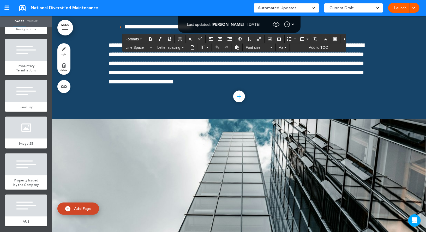
drag, startPoint x: 190, startPoint y: 152, endPoint x: 353, endPoint y: 152, distance: 162.9
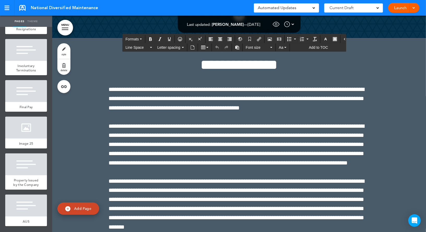
scroll to position [29524, 0]
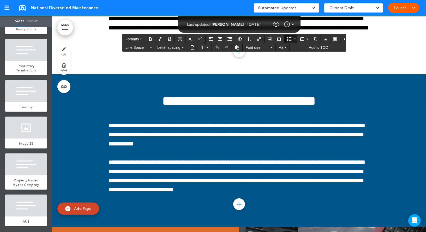
drag, startPoint x: 321, startPoint y: 120, endPoint x: 150, endPoint y: 134, distance: 172.3
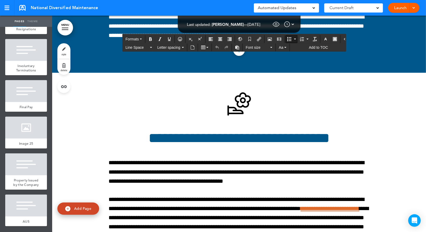
scroll to position [36385, 0]
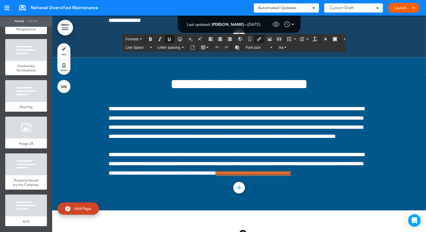
drag, startPoint x: 364, startPoint y: 122, endPoint x: 285, endPoint y: 123, distance: 78.2
drag, startPoint x: 281, startPoint y: 124, endPoint x: 362, endPoint y: 122, distance: 81.1
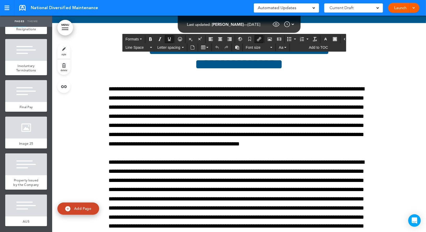
scroll to position [40230, 0]
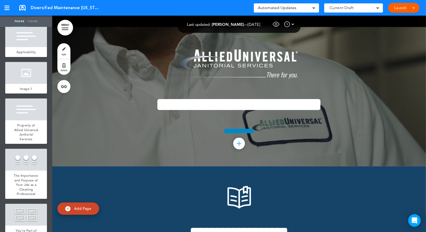
scroll to position [777, 0]
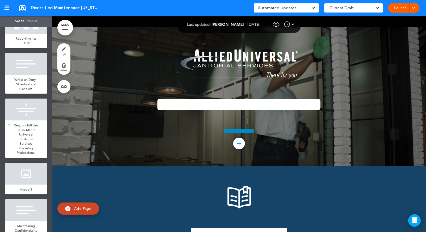
click at [36, 115] on div at bounding box center [26, 110] width 42 height 22
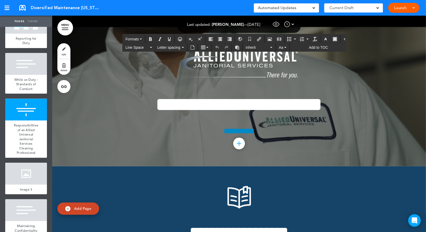
drag, startPoint x: 261, startPoint y: 76, endPoint x: 226, endPoint y: 97, distance: 40.8
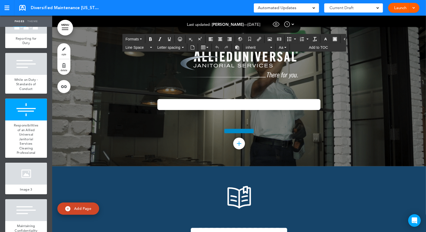
scroll to position [4860, 0]
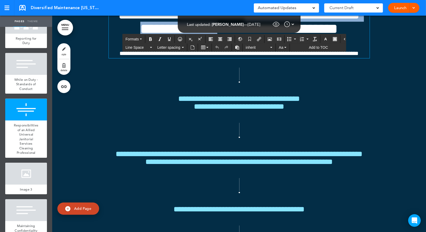
click at [226, 56] on span "**********" at bounding box center [239, 54] width 239 height 6
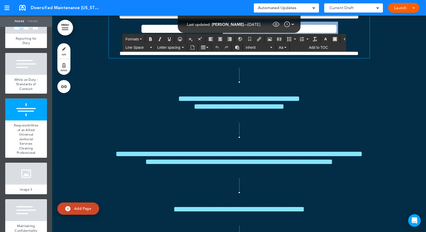
drag, startPoint x: 231, startPoint y: 94, endPoint x: 382, endPoint y: 94, distance: 151.7
copy span "**********"
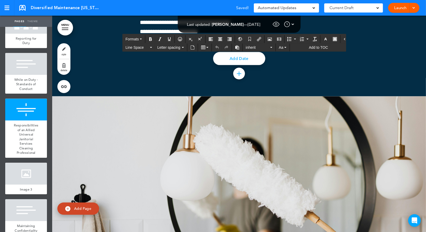
scroll to position [5986, 0]
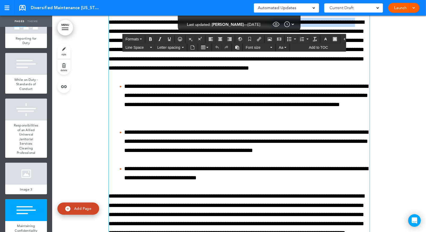
drag, startPoint x: 281, startPoint y: 122, endPoint x: 376, endPoint y: 121, distance: 94.9
click at [376, 121] on div "**********" at bounding box center [238, 235] width 373 height 638
copy p "**********"
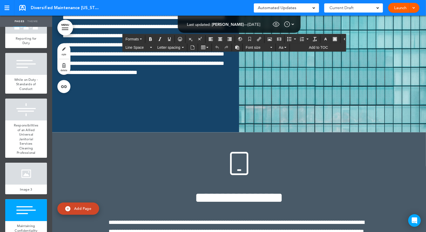
scroll to position [6976, 0]
